Goal: Register for event/course

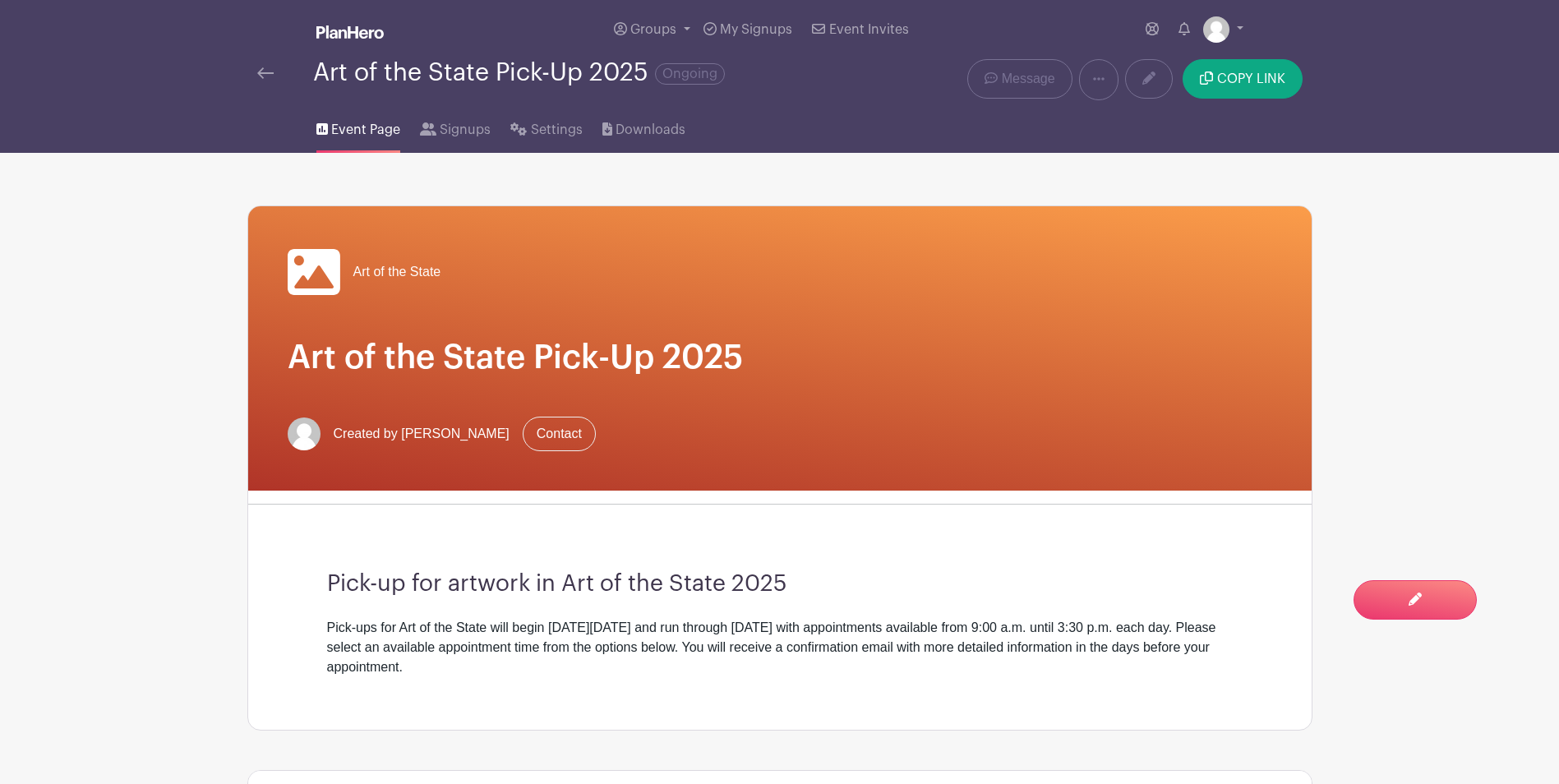
click at [259, 71] on img at bounding box center [265, 73] width 16 height 11
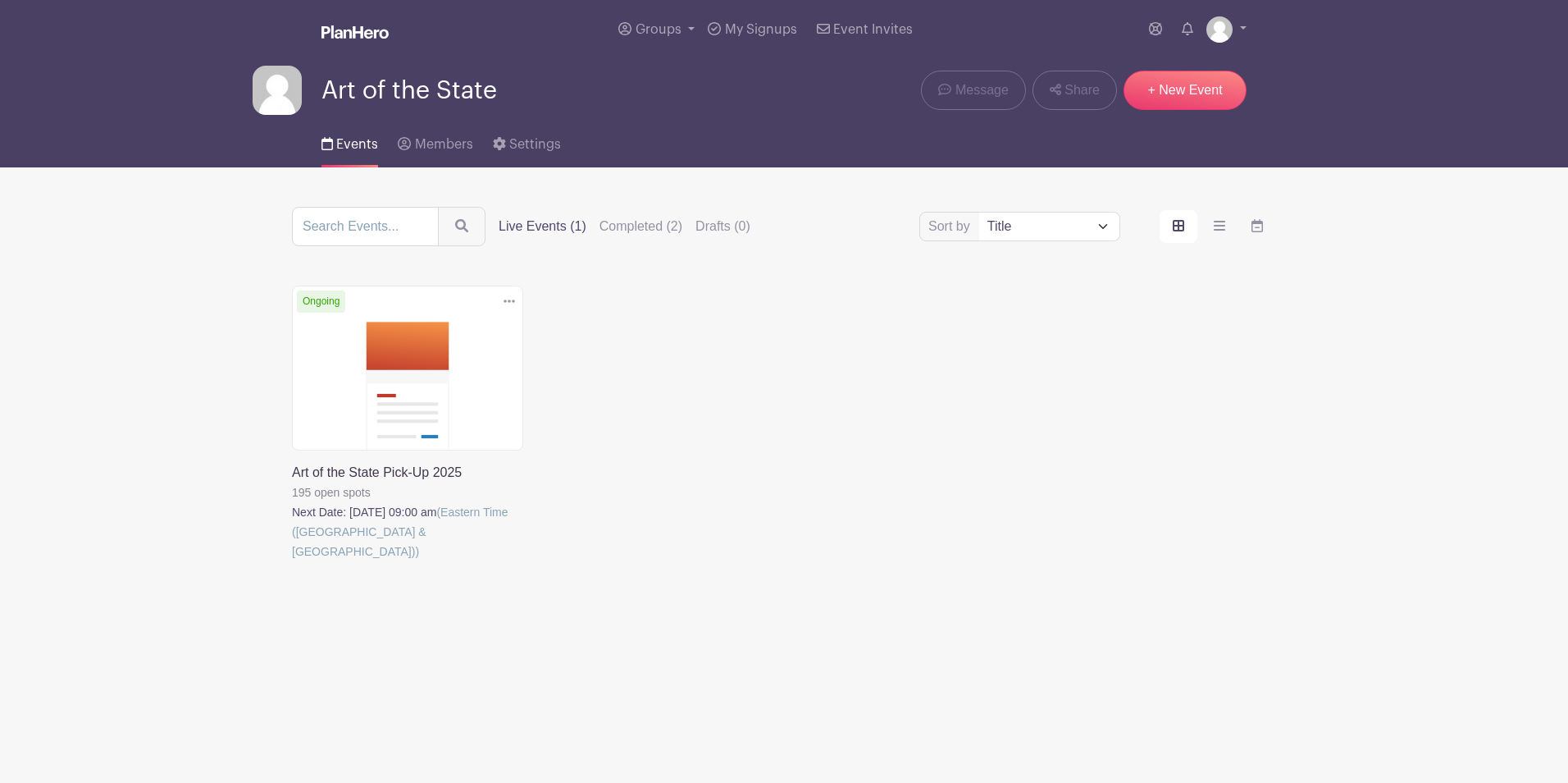
click at [292, 561] on link at bounding box center [292, 561] width 0 height 0
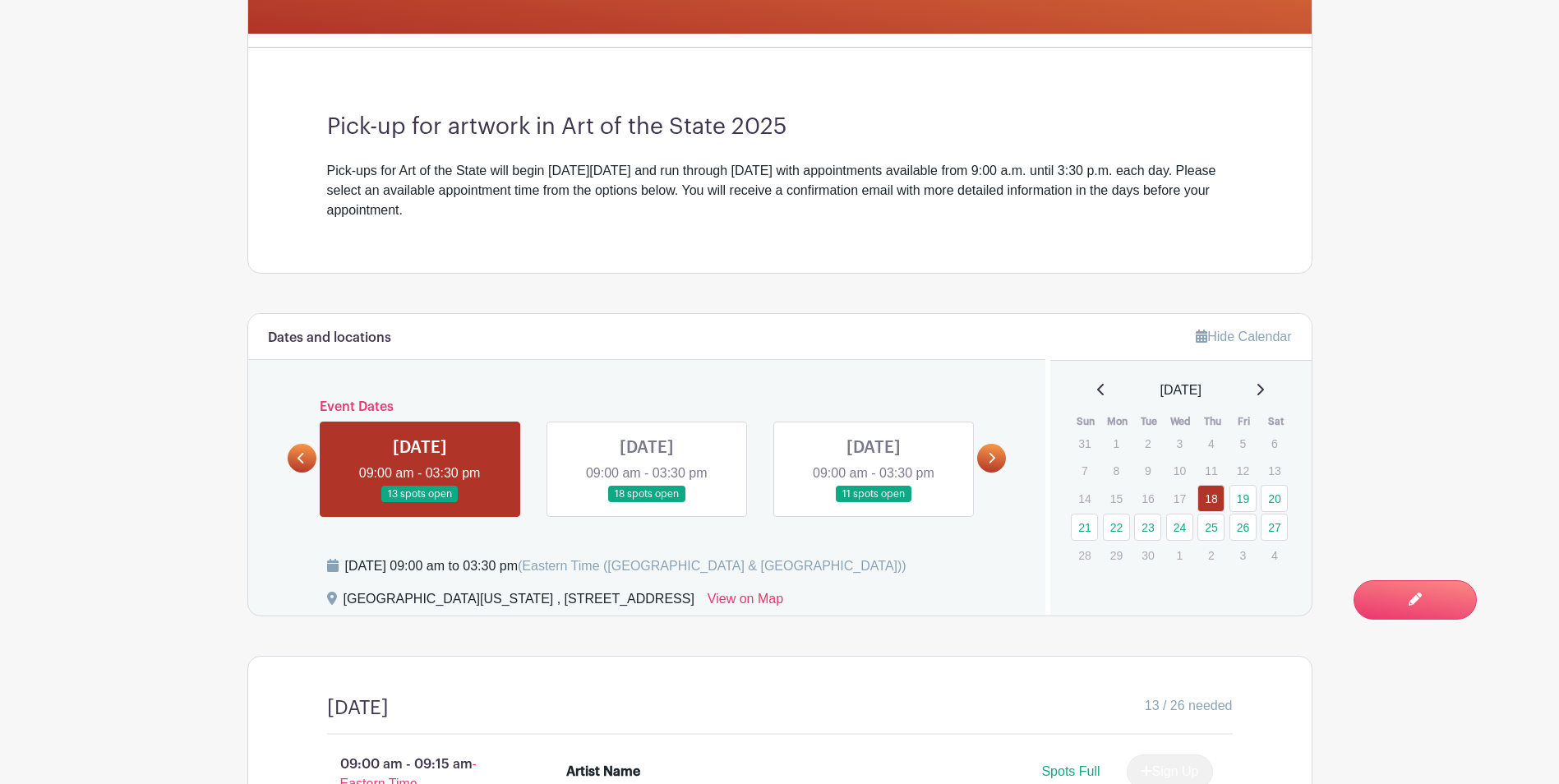
scroll to position [522, 0]
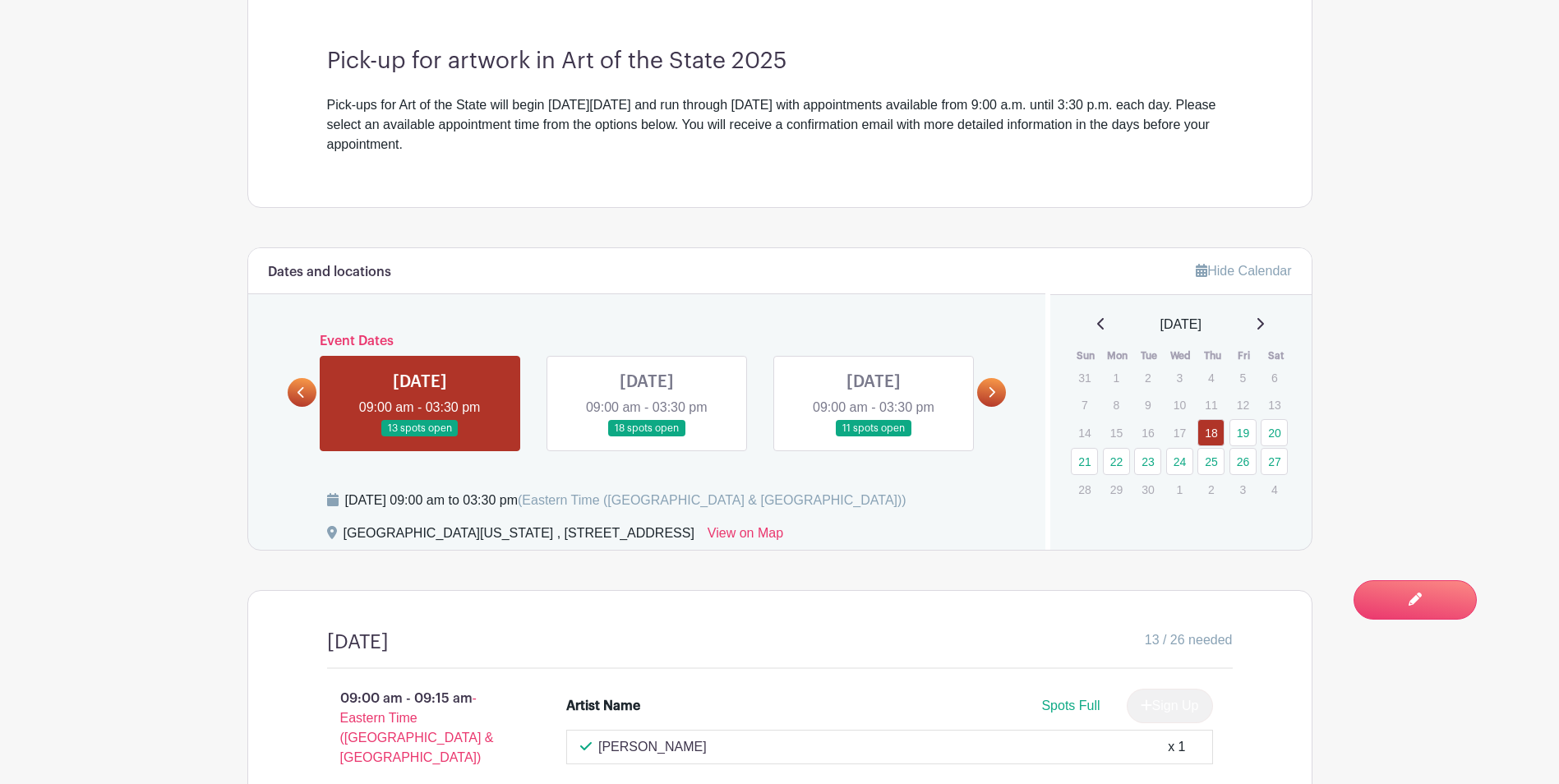
click at [647, 437] on link at bounding box center [647, 437] width 0 height 0
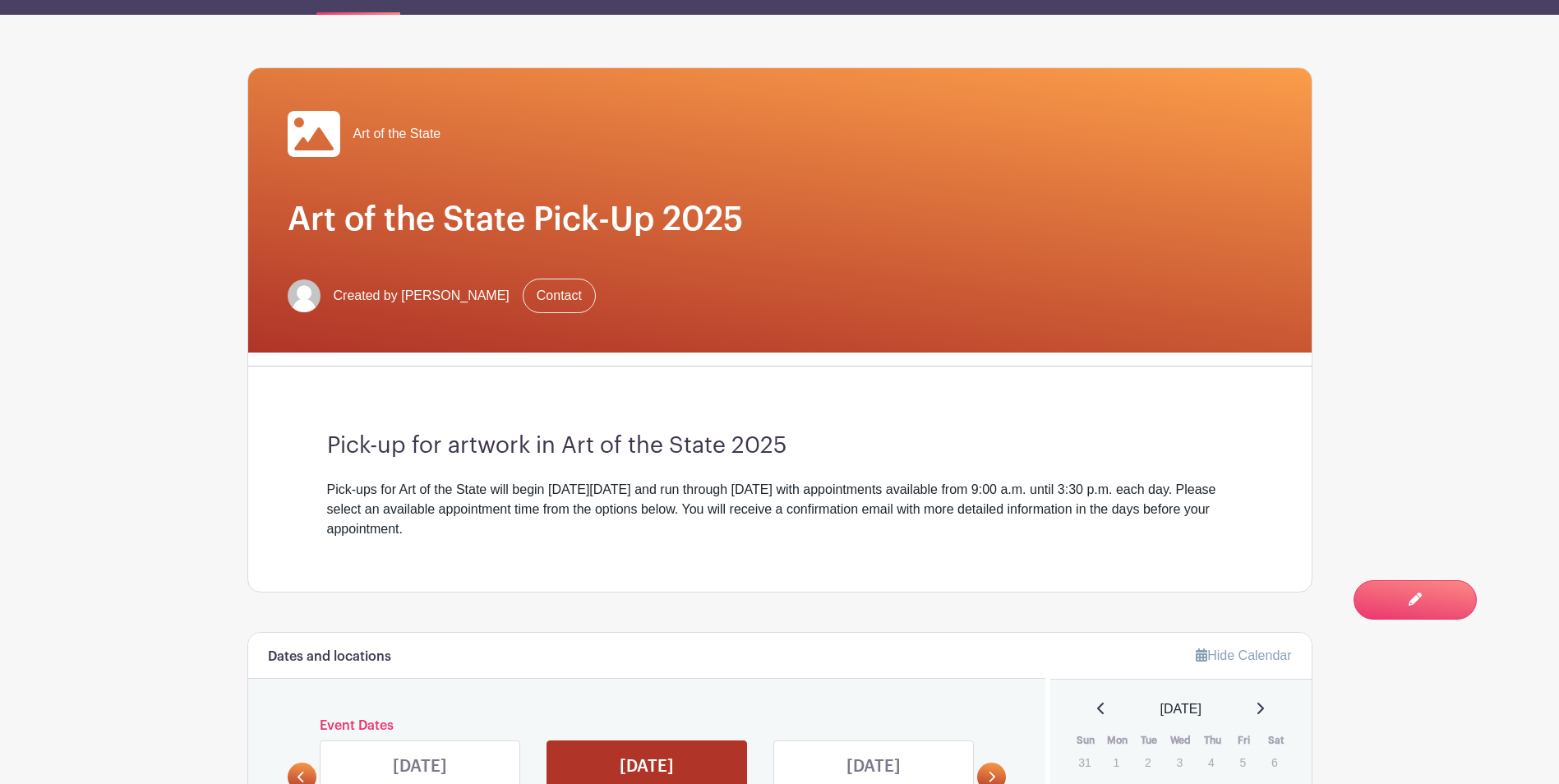
scroll to position [549, 0]
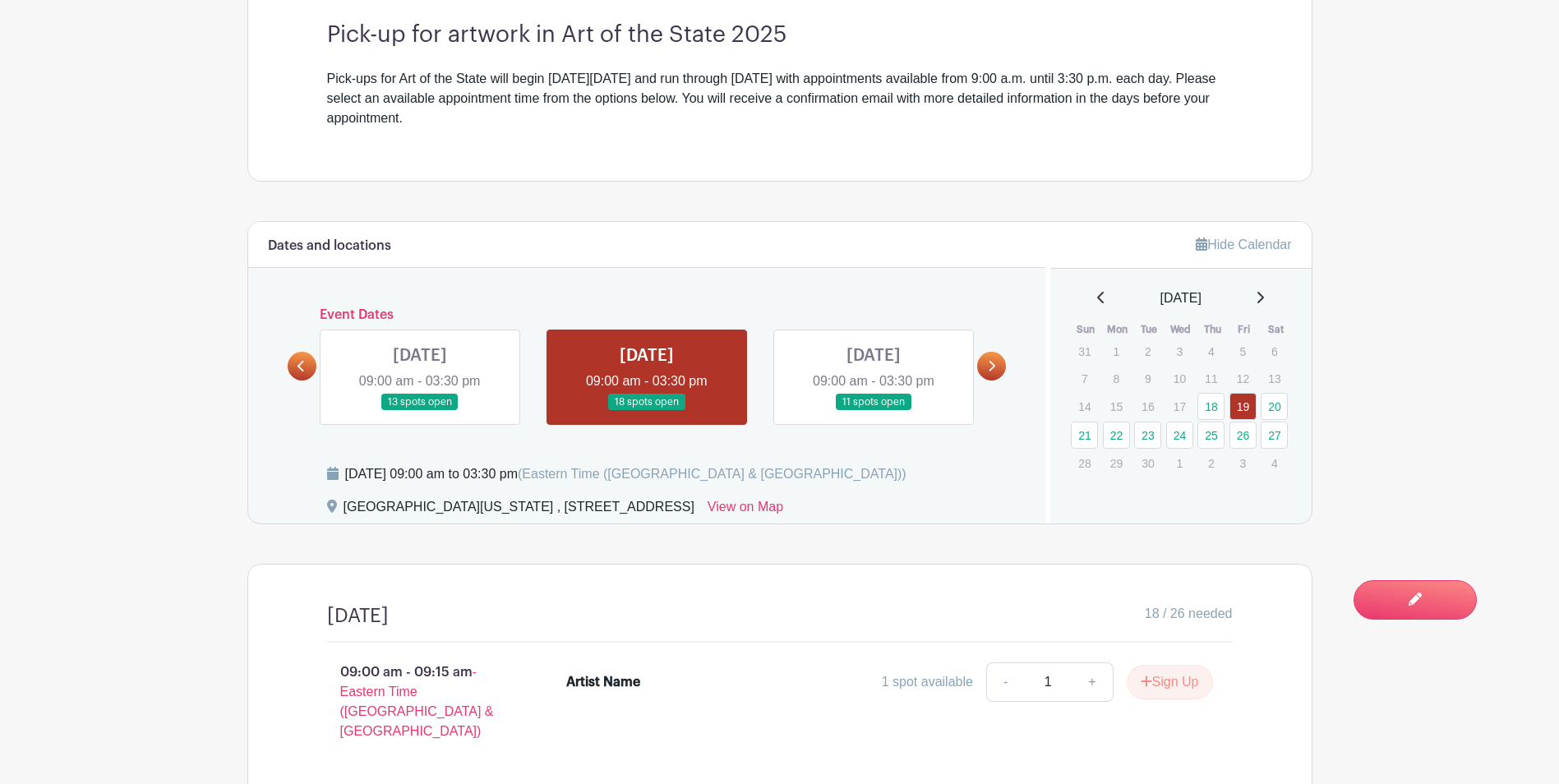
click at [874, 410] on link at bounding box center [874, 410] width 0 height 0
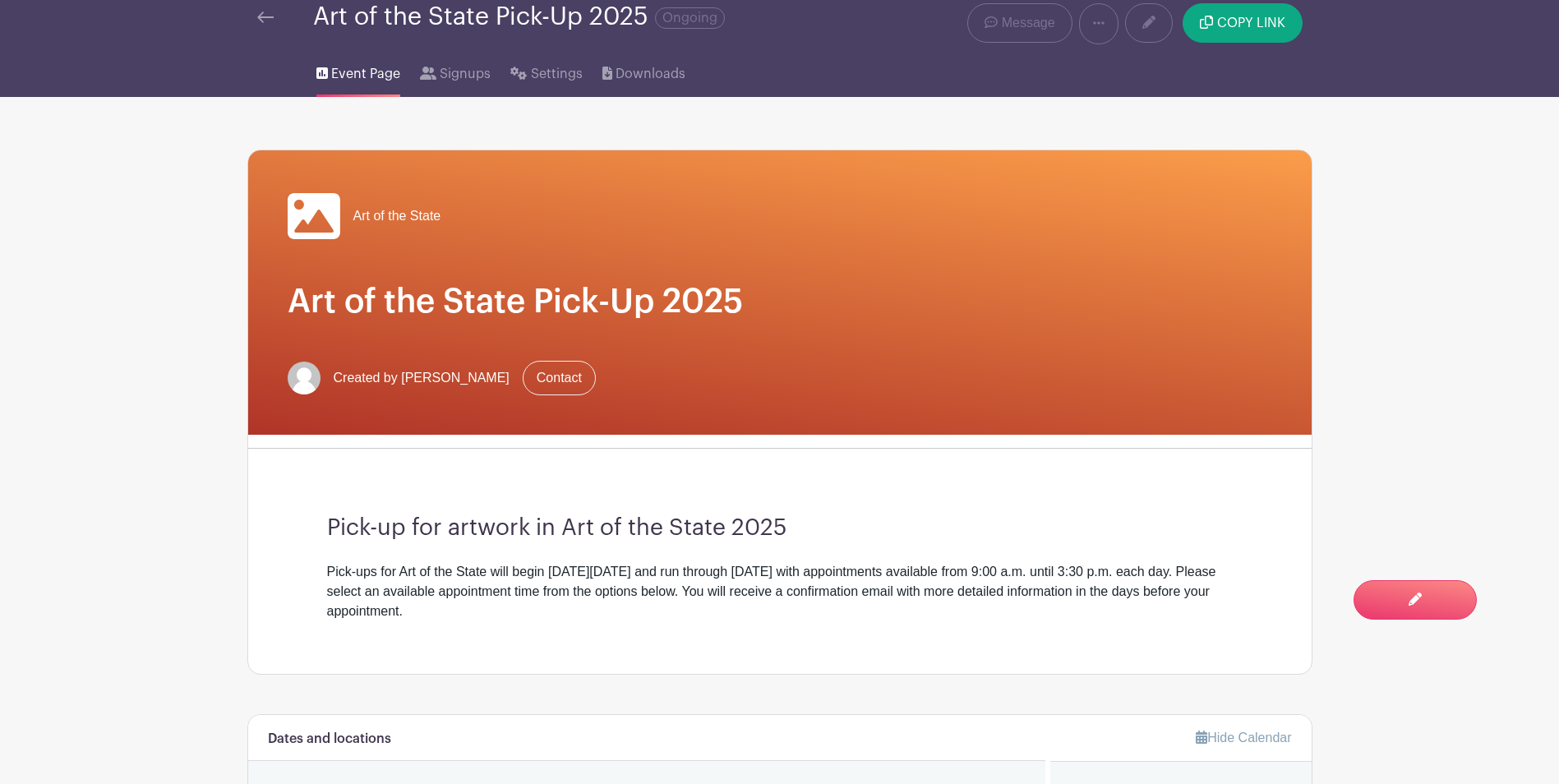
scroll to position [713, 0]
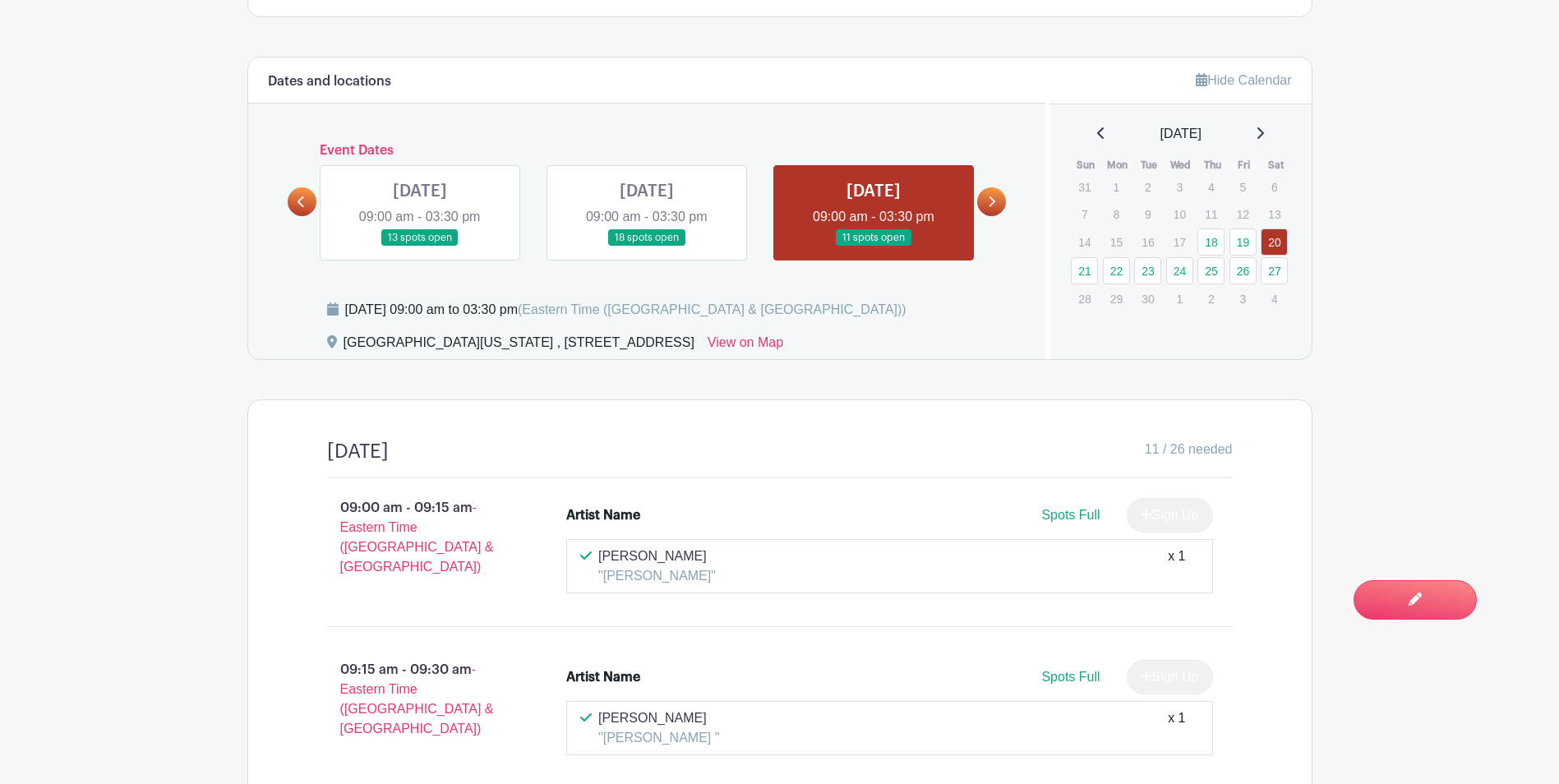
click at [992, 207] on icon at bounding box center [991, 201] width 8 height 12
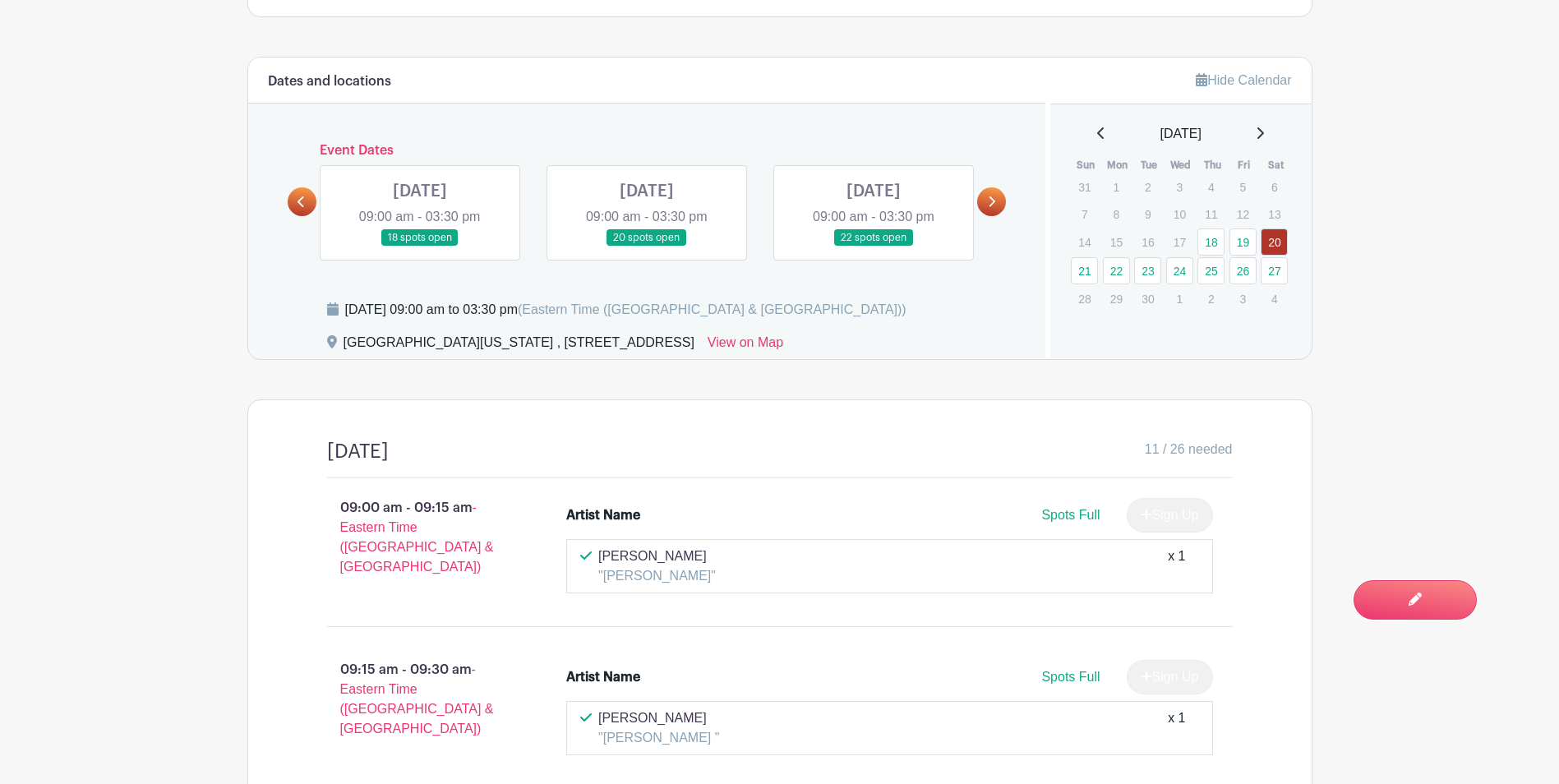
click at [420, 247] on link at bounding box center [420, 247] width 0 height 0
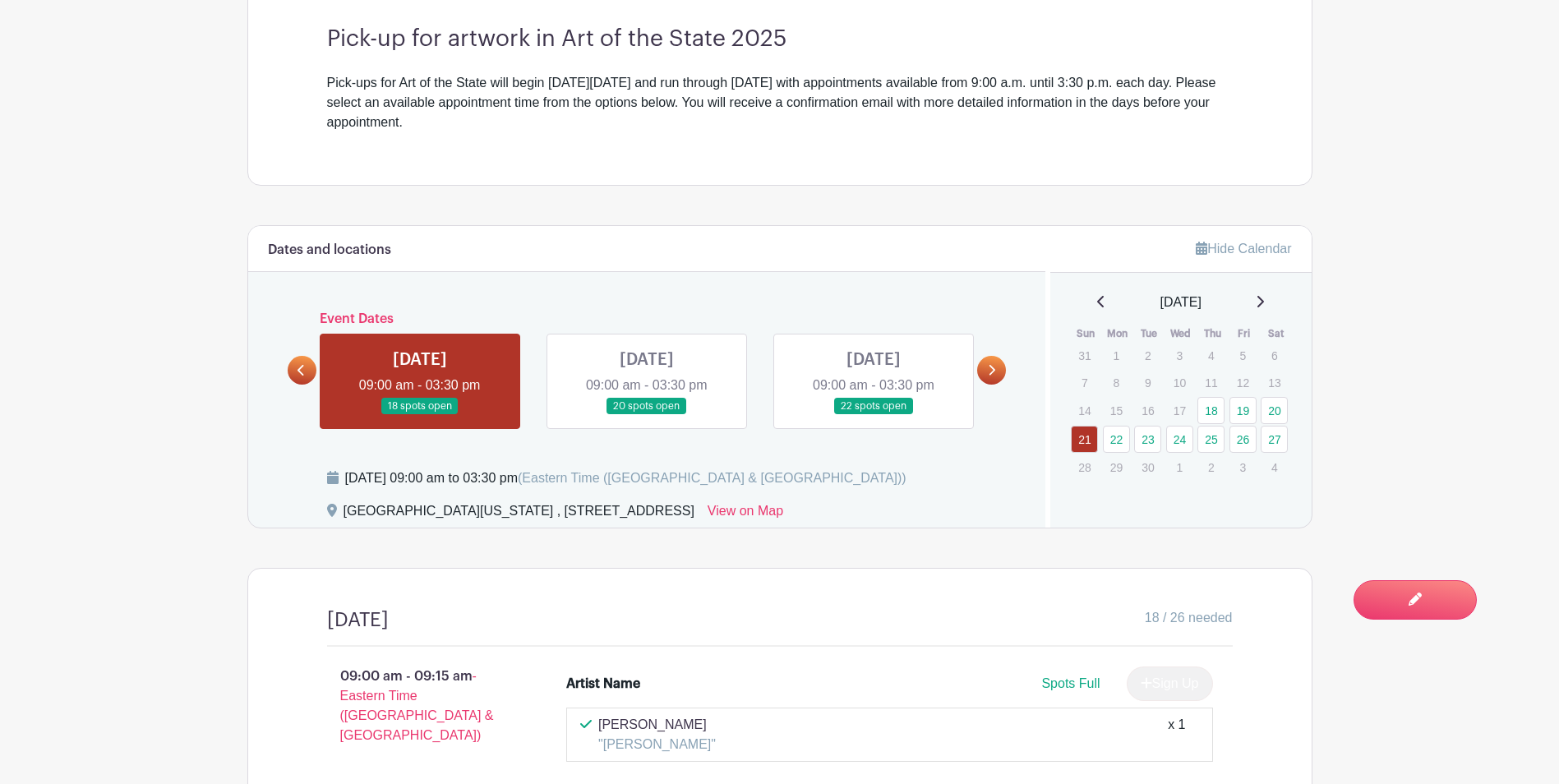
scroll to position [588, 0]
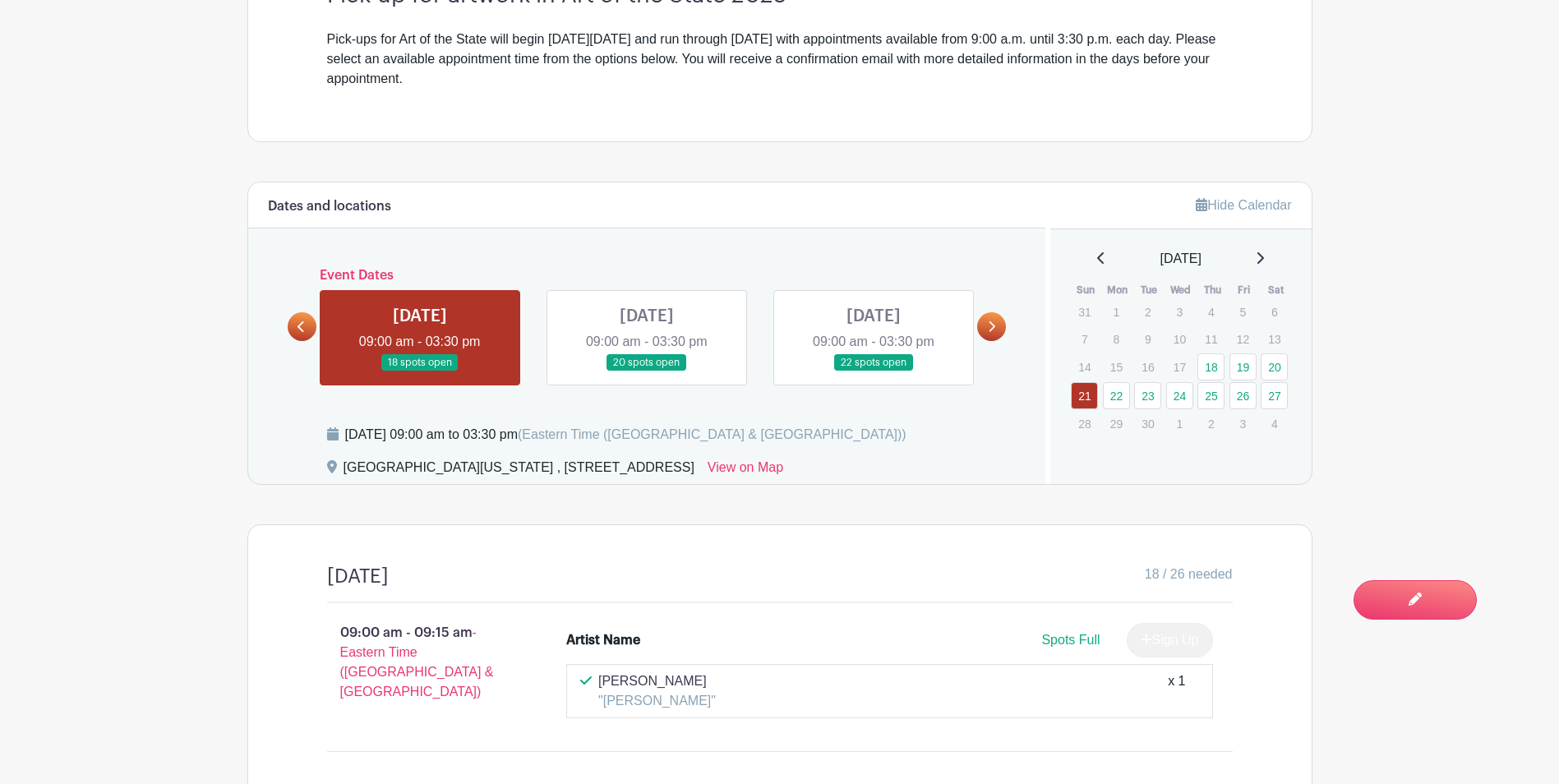
click at [647, 371] on link at bounding box center [647, 371] width 0 height 0
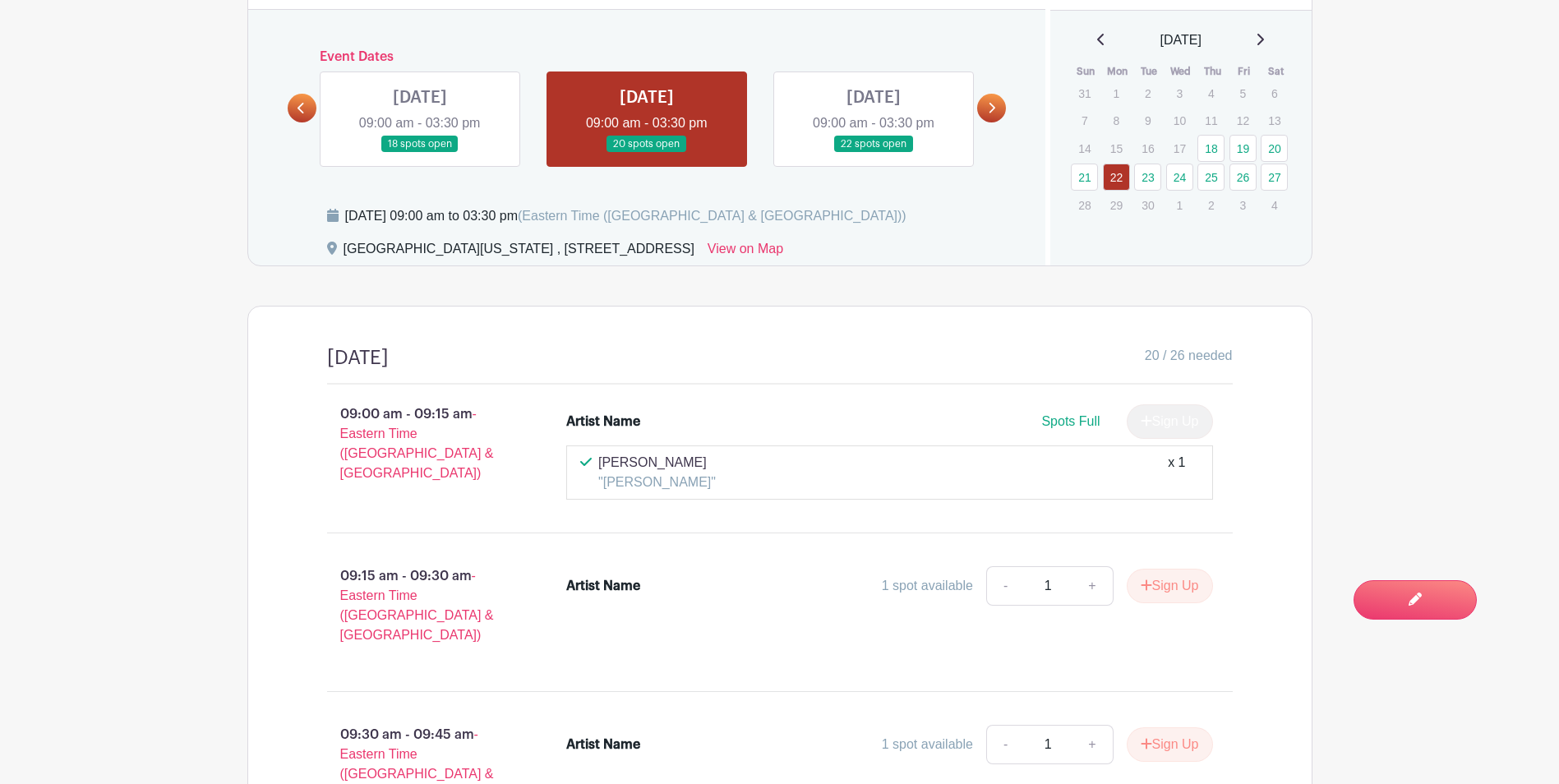
scroll to position [605, 0]
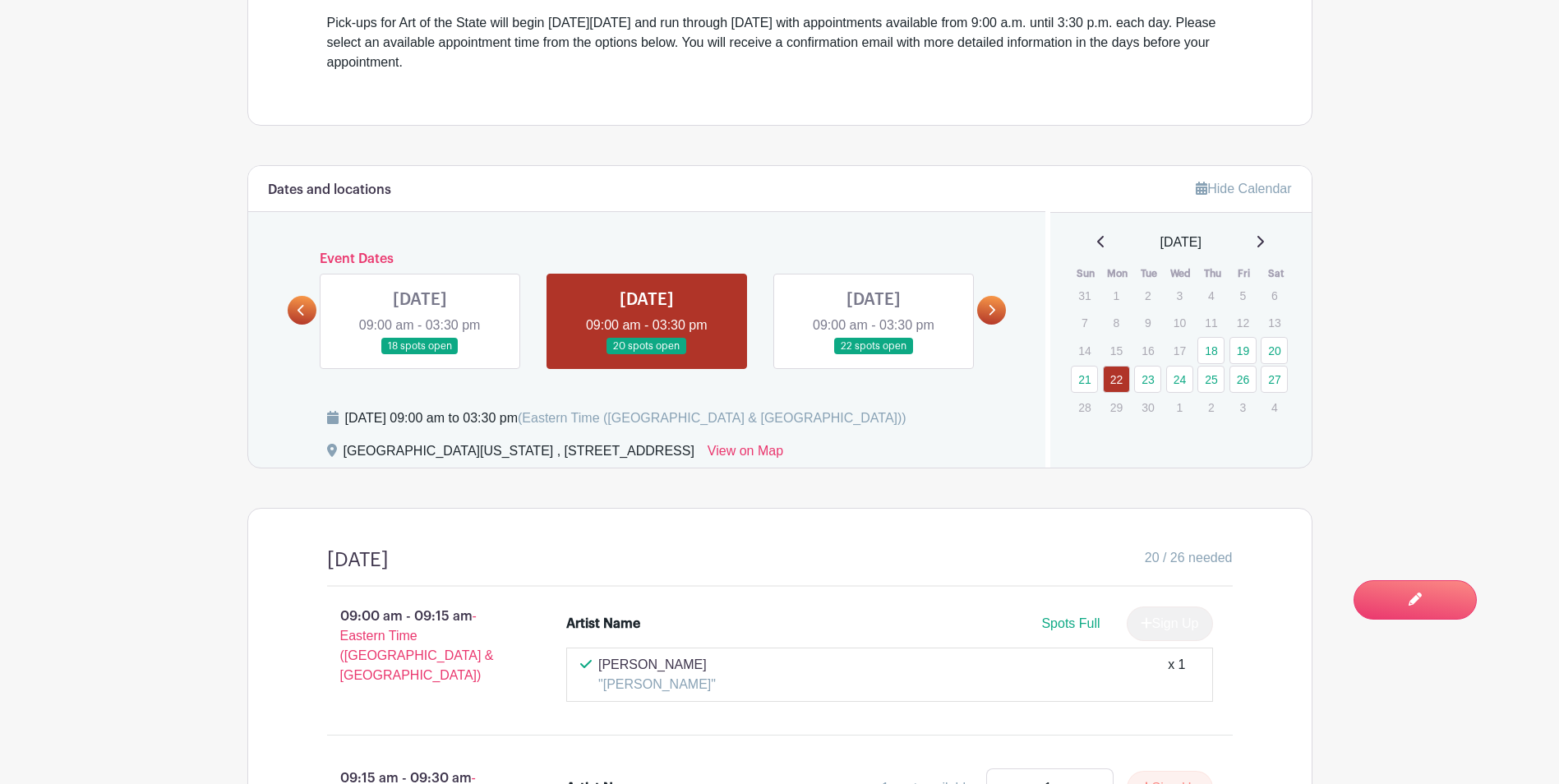
click at [874, 355] on link at bounding box center [874, 355] width 0 height 0
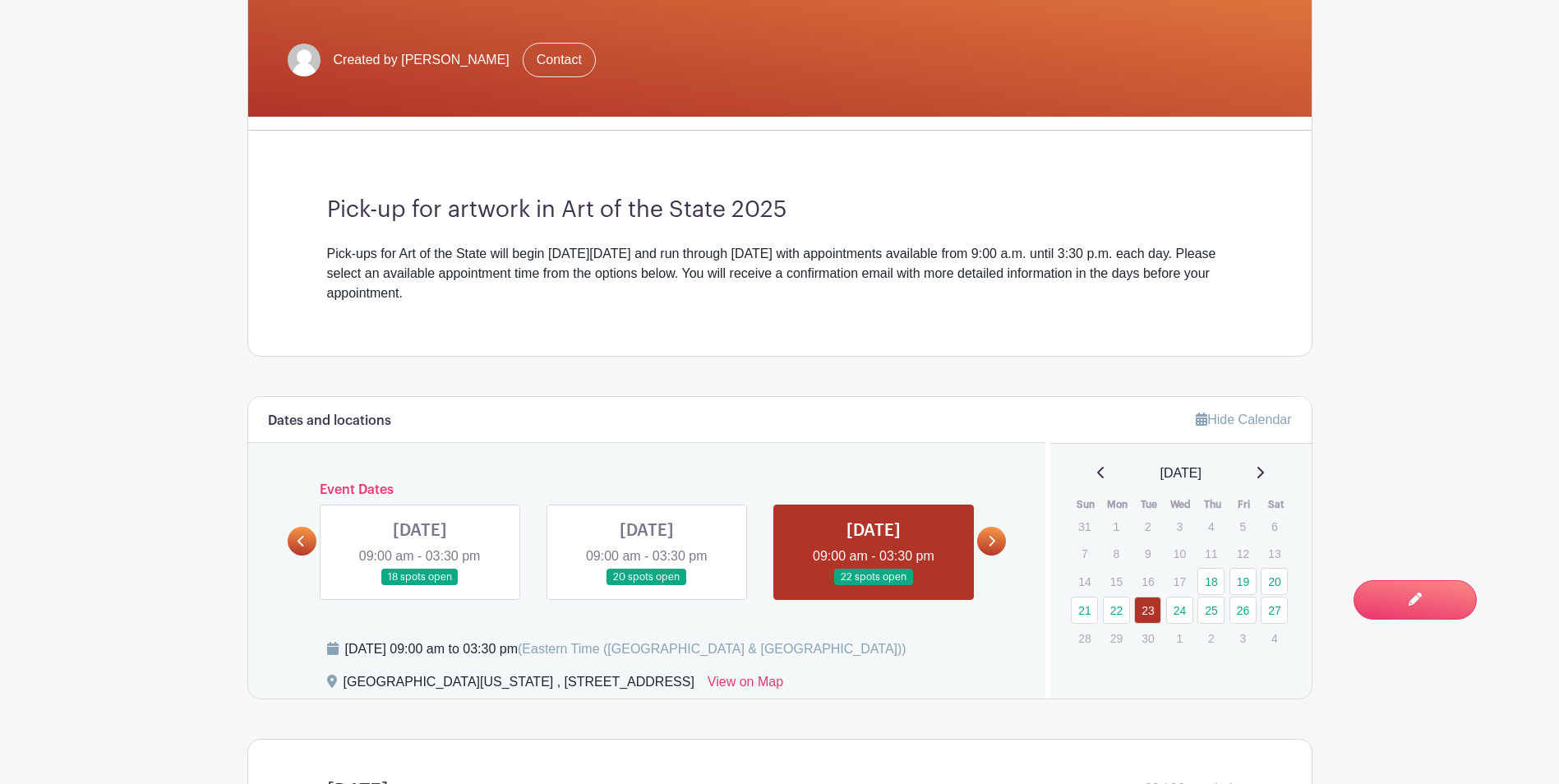
scroll to position [578, 0]
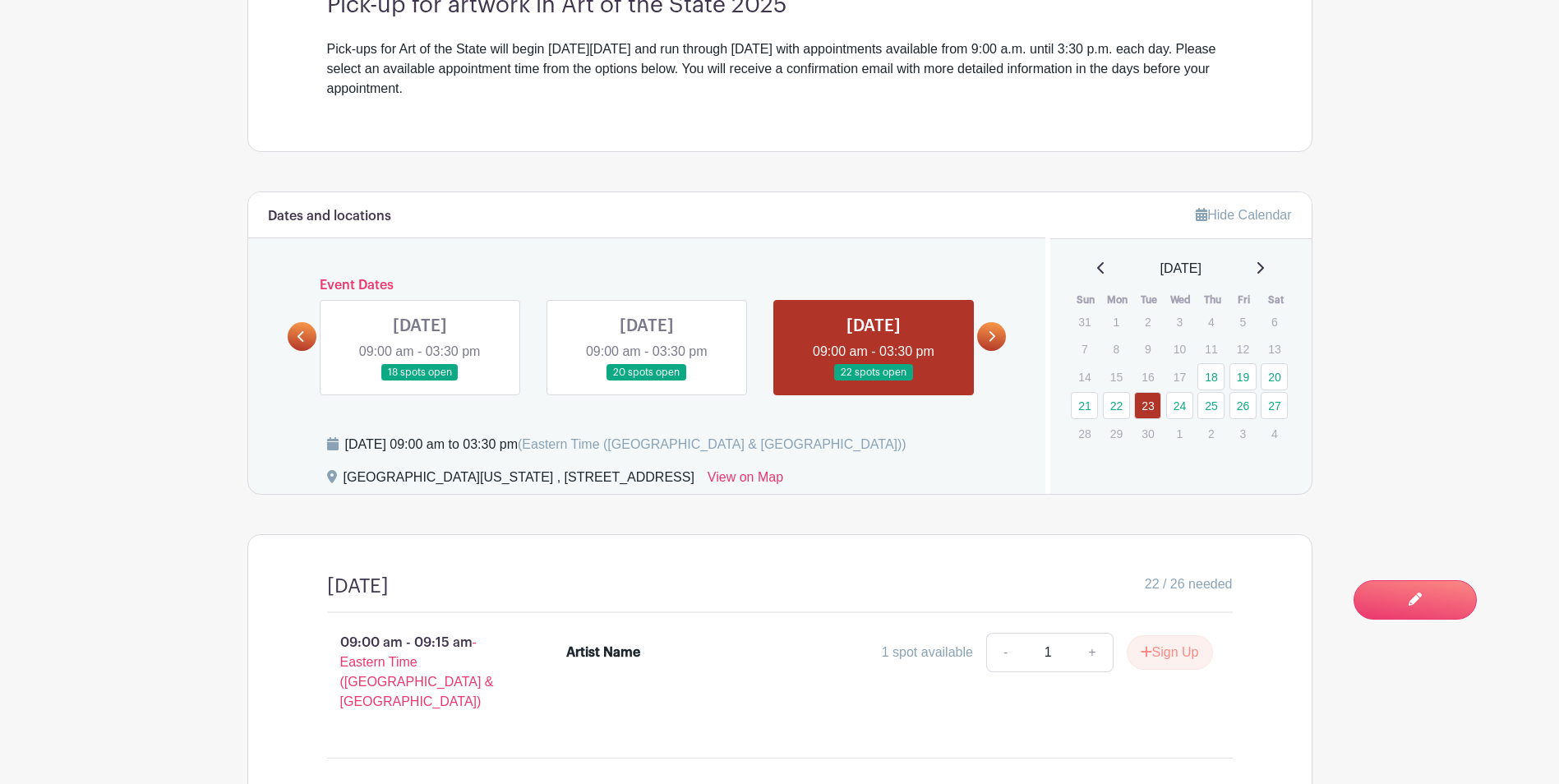
click at [996, 326] on link at bounding box center [992, 336] width 29 height 29
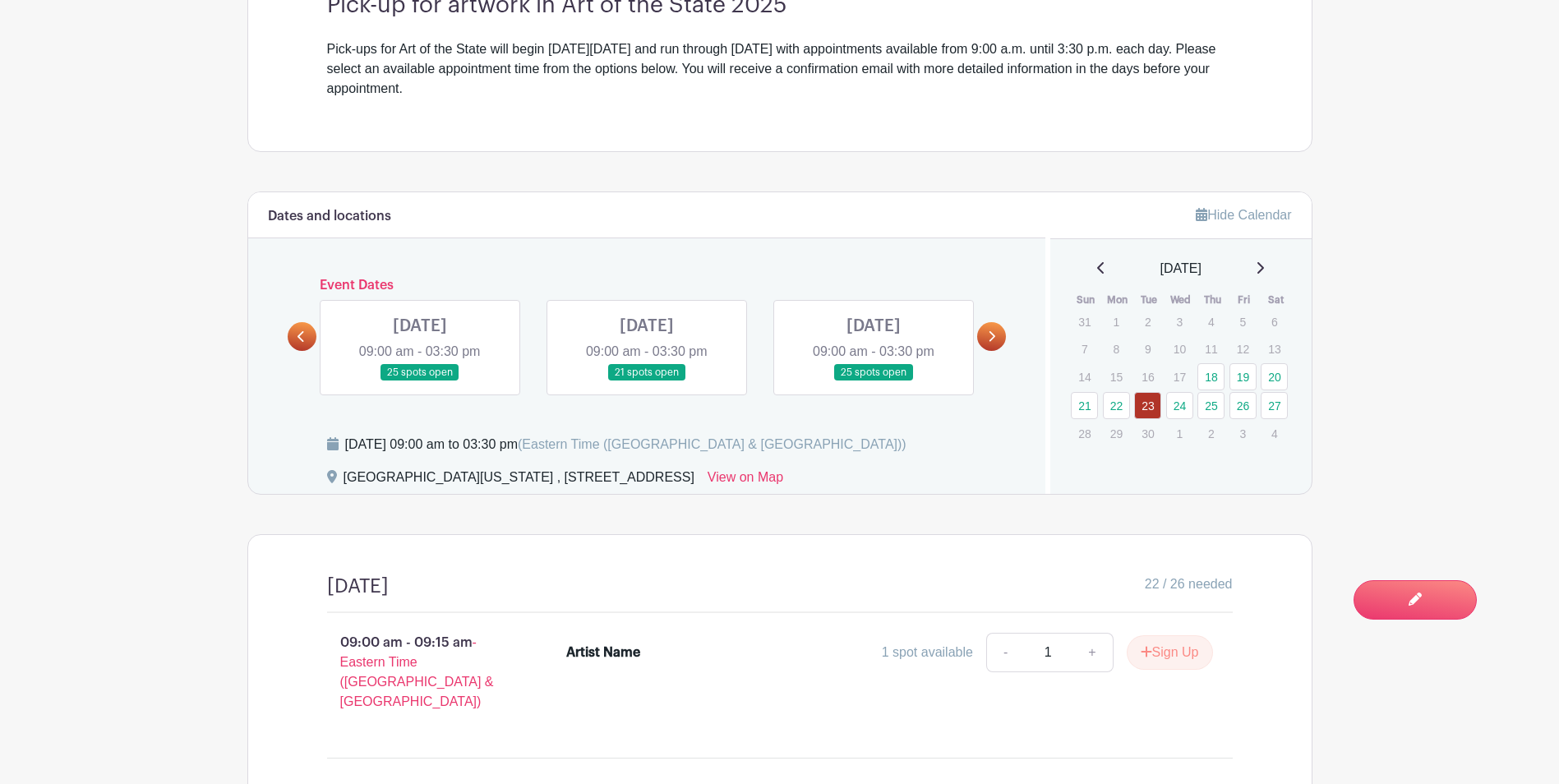
click at [420, 381] on link at bounding box center [420, 381] width 0 height 0
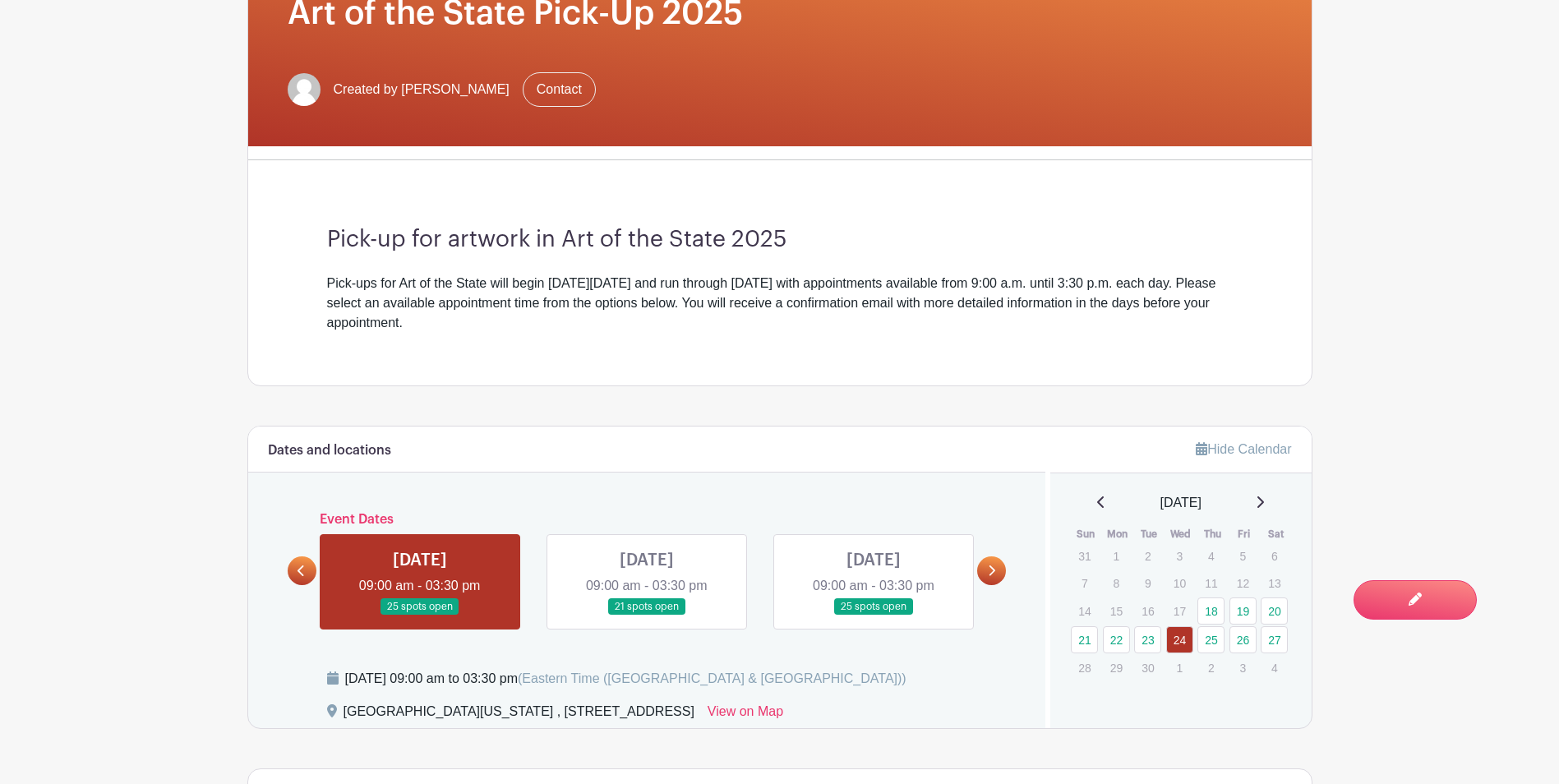
scroll to position [486, 0]
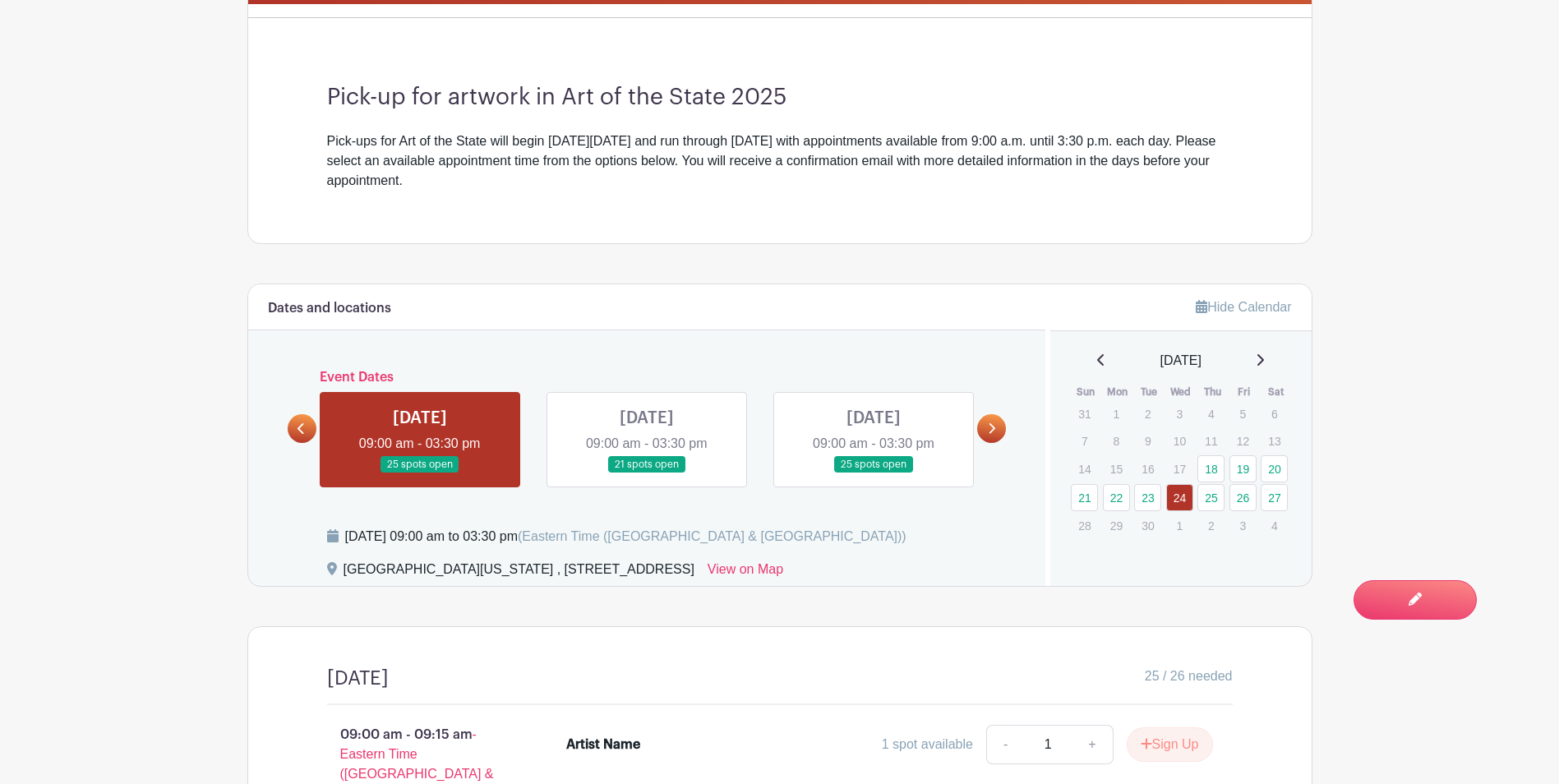
click at [647, 473] on link at bounding box center [647, 473] width 0 height 0
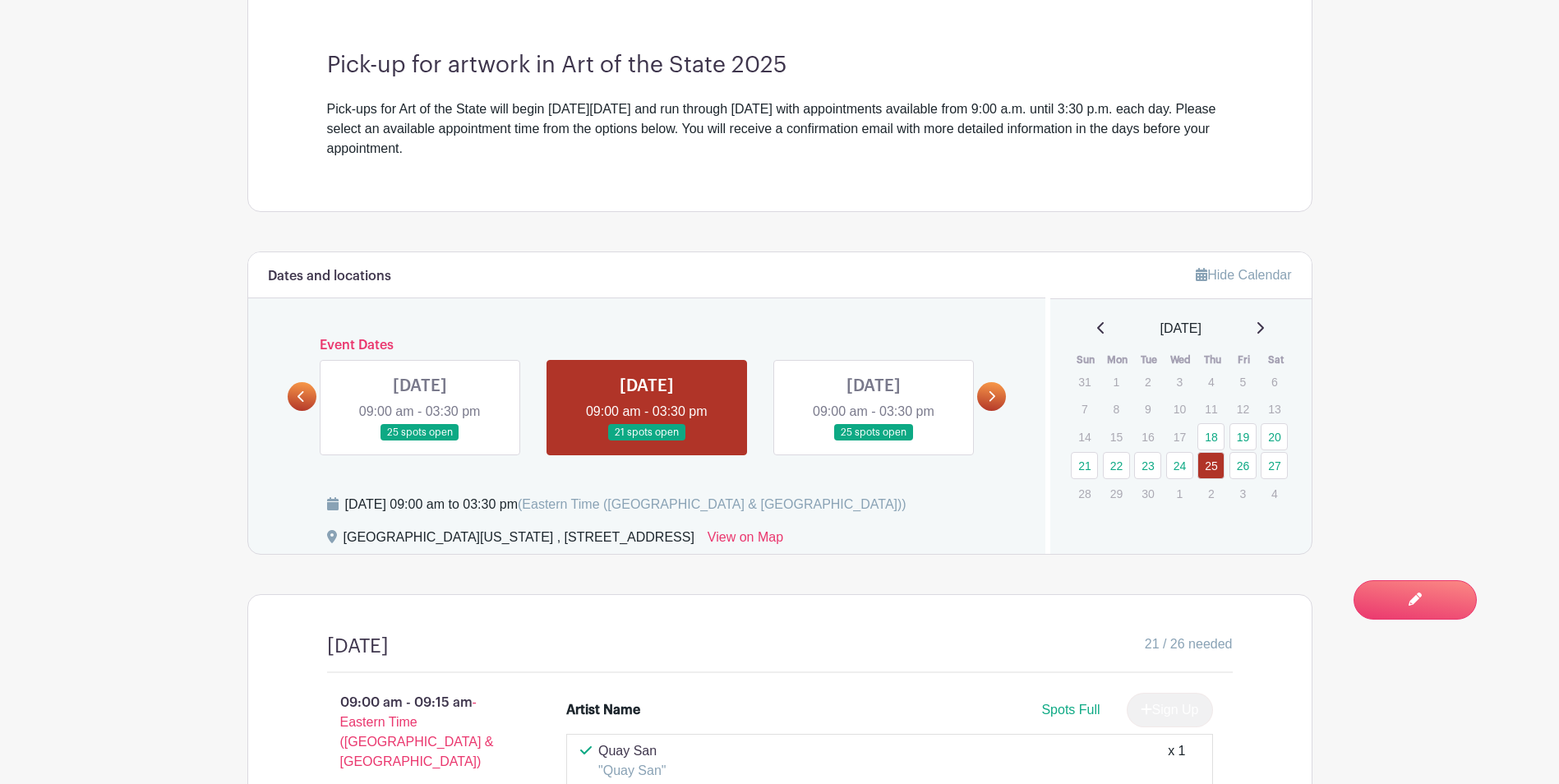
scroll to position [746, 0]
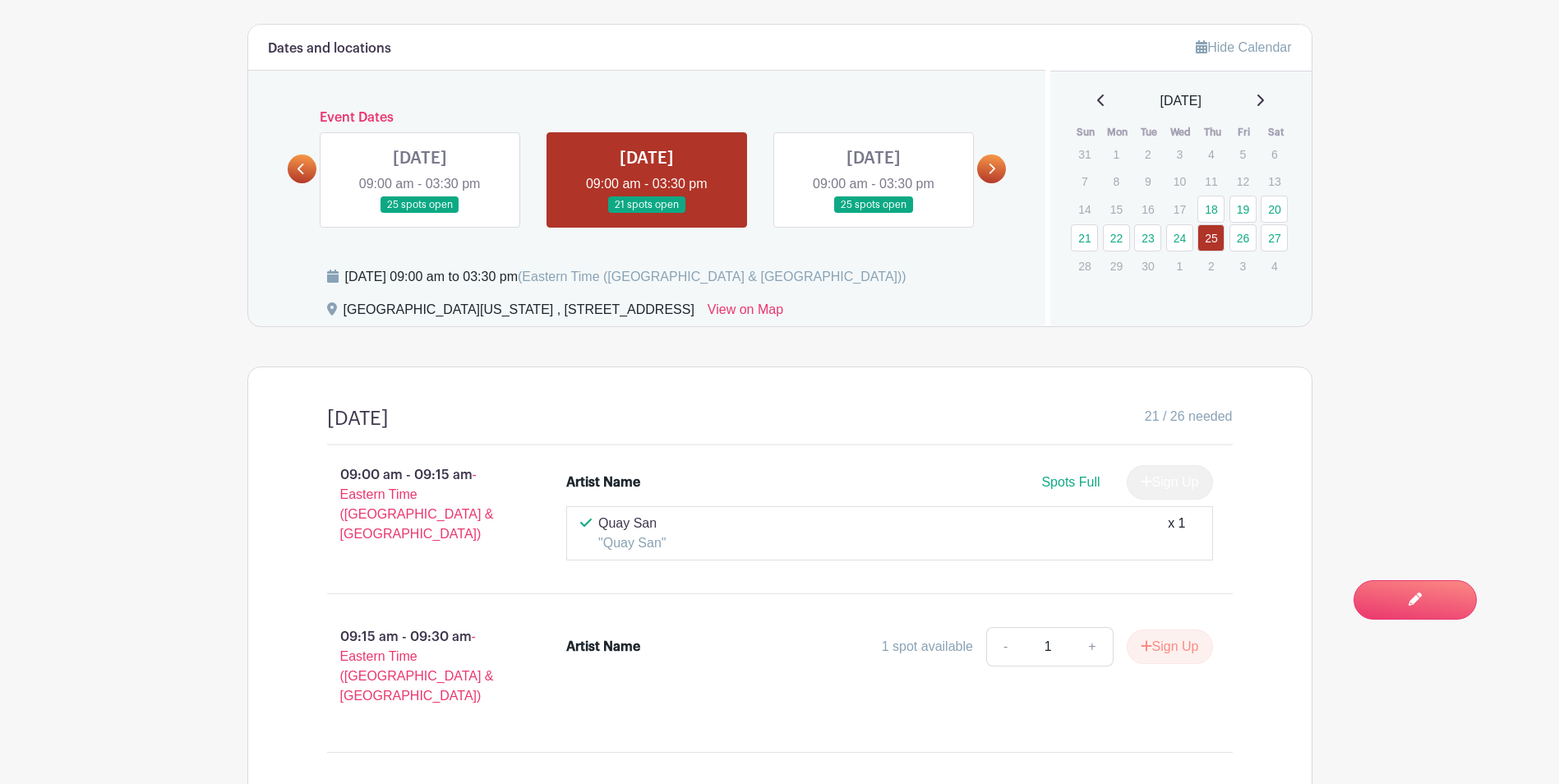
click at [998, 176] on link at bounding box center [992, 169] width 29 height 29
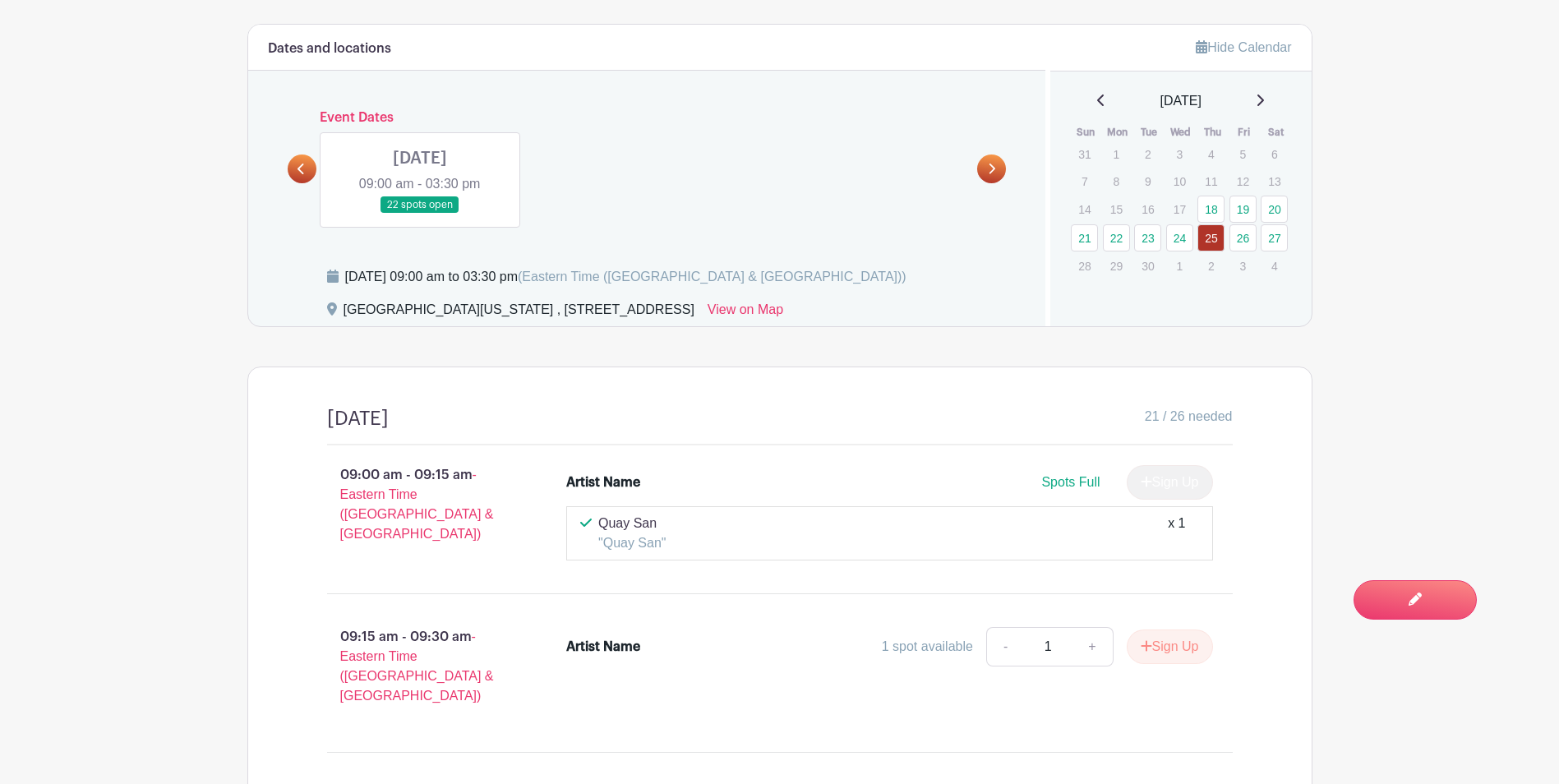
click at [306, 167] on link at bounding box center [302, 169] width 29 height 29
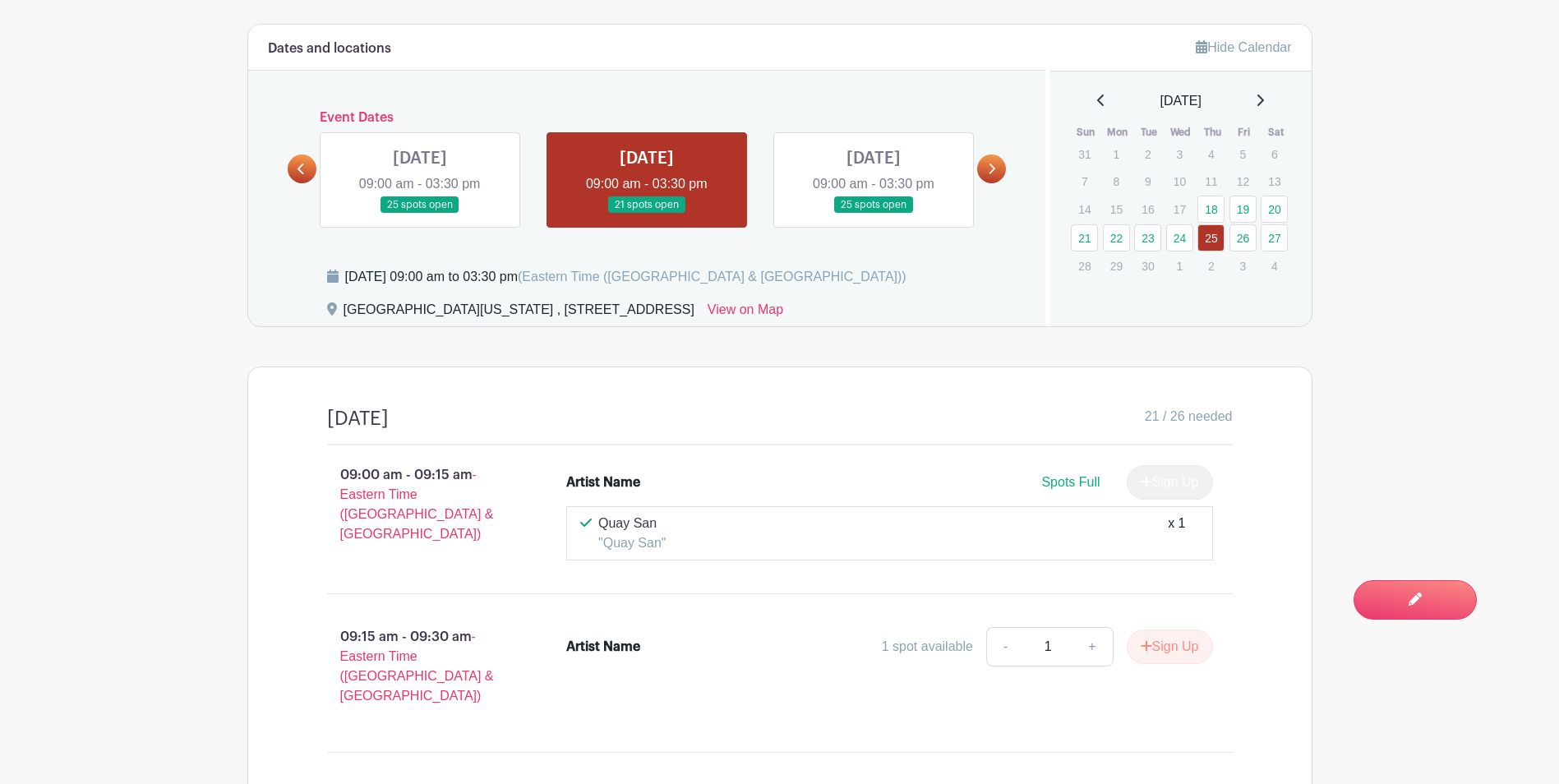
click at [306, 168] on link at bounding box center [302, 169] width 29 height 29
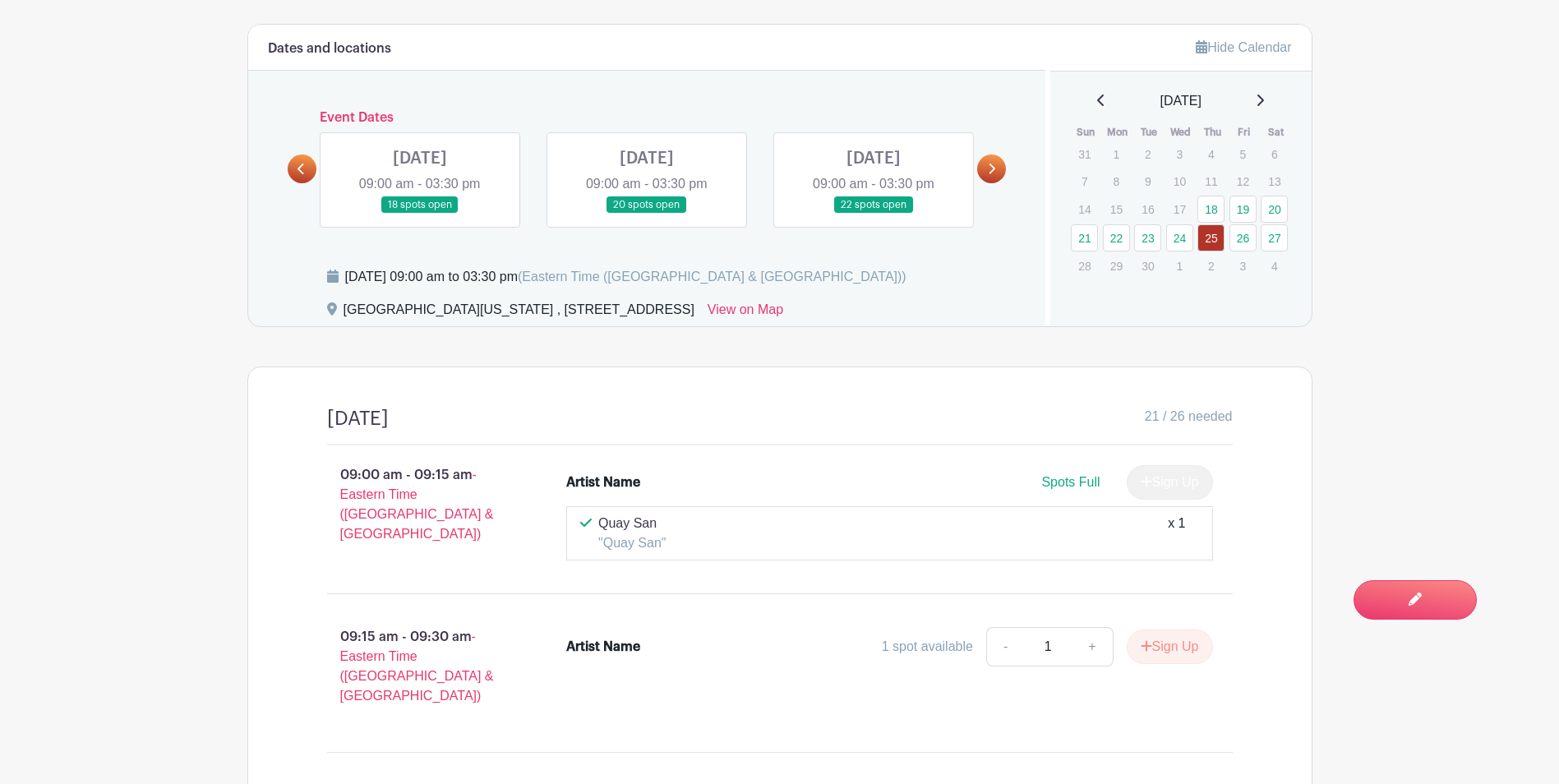
click at [306, 168] on link at bounding box center [302, 169] width 29 height 29
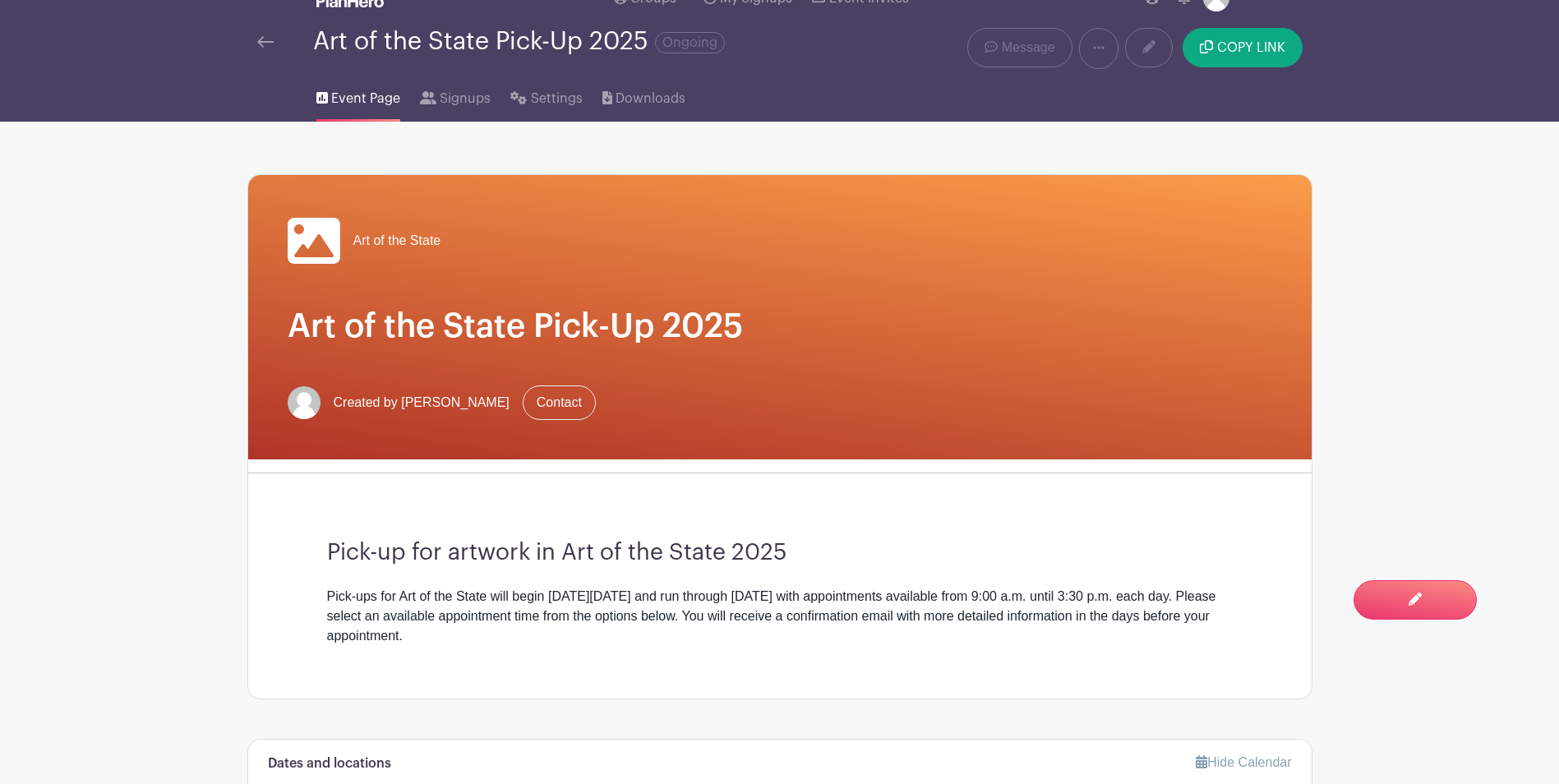
scroll to position [0, 0]
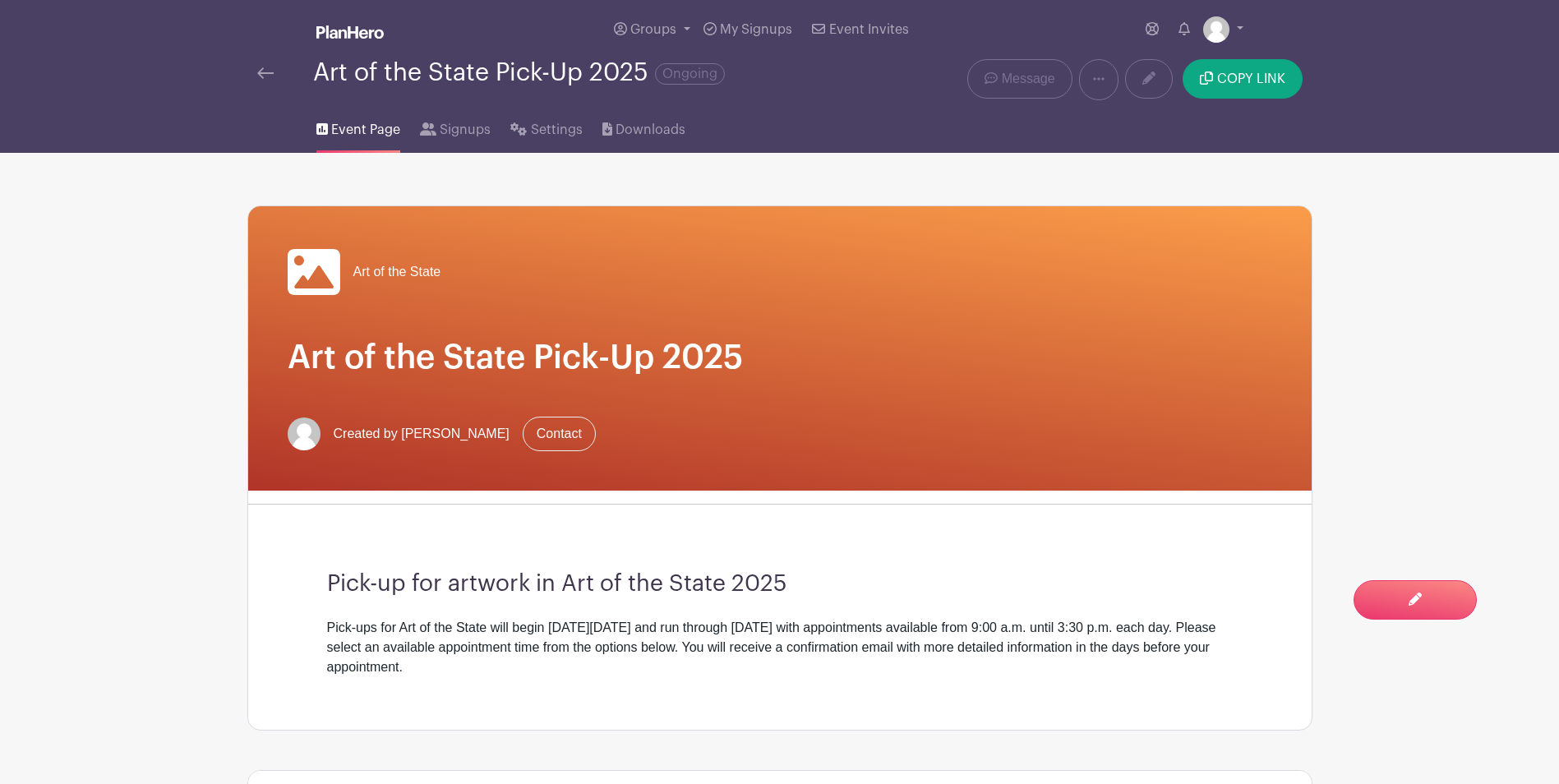
click at [264, 66] on link at bounding box center [265, 73] width 16 height 20
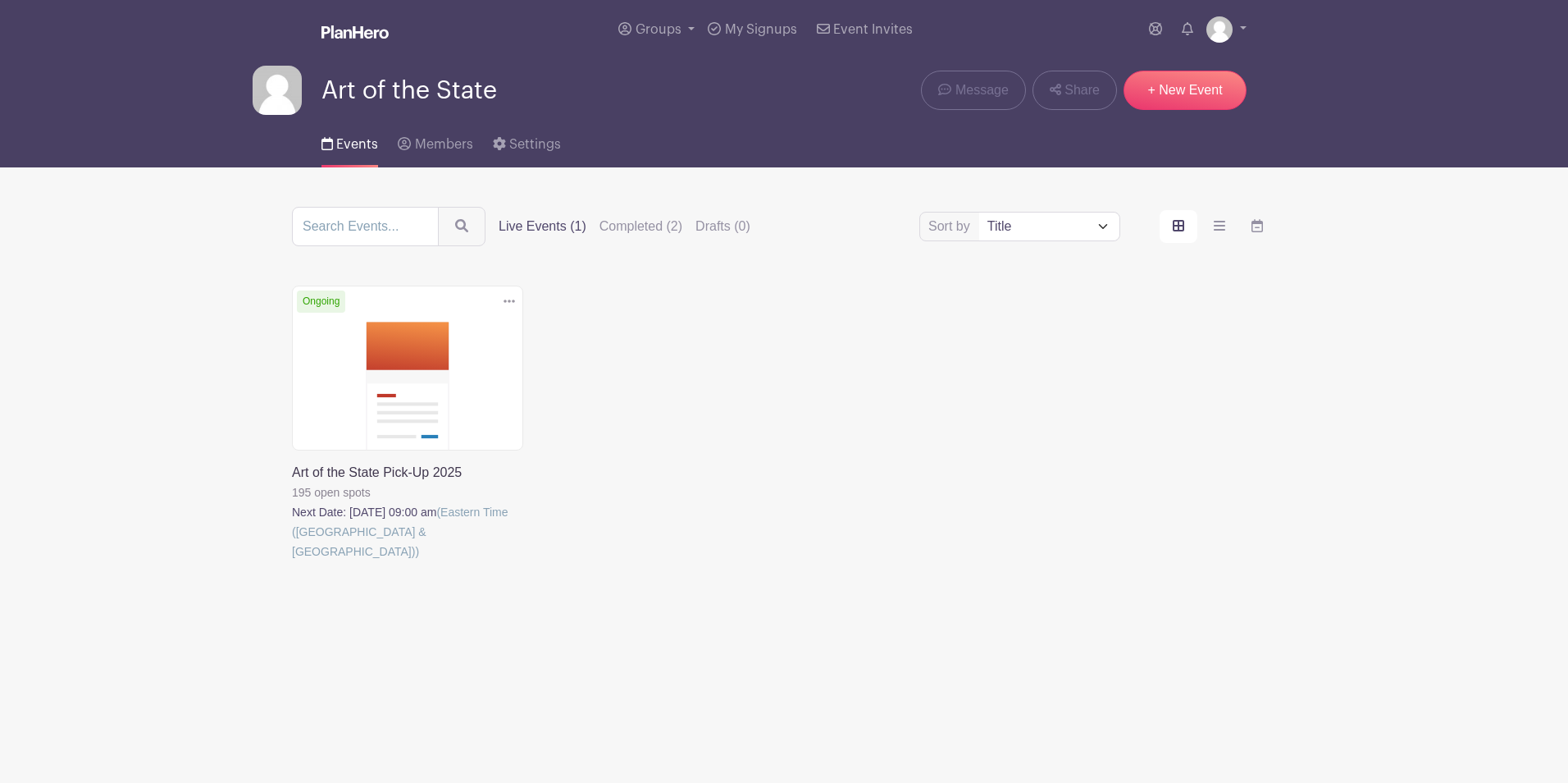
click at [292, 561] on link at bounding box center [292, 561] width 0 height 0
